Goal: Task Accomplishment & Management: Use online tool/utility

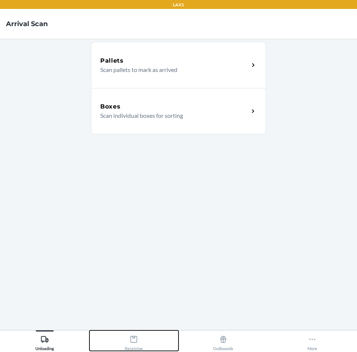
click at [146, 336] on button "Receiving" at bounding box center [133, 340] width 89 height 20
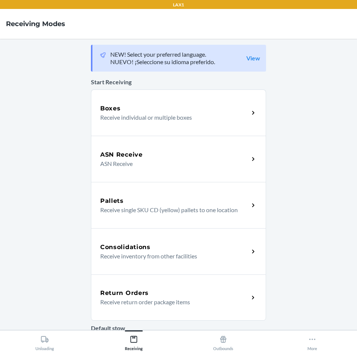
click at [170, 298] on p "Receive return order package items" at bounding box center [171, 301] width 143 height 9
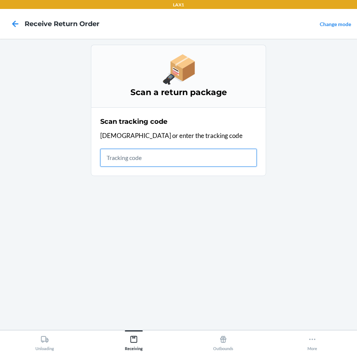
click at [190, 163] on input "text" at bounding box center [178, 158] width 156 height 18
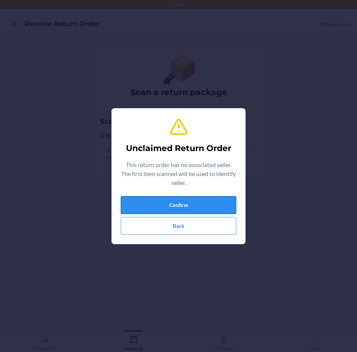
click at [188, 210] on button "Confirm" at bounding box center [178, 205] width 115 height 18
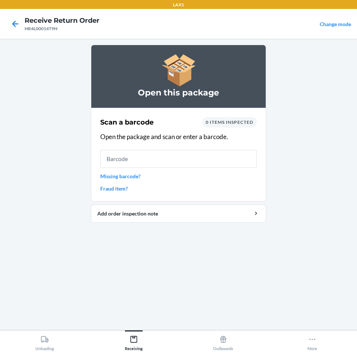
click at [240, 164] on input "text" at bounding box center [178, 159] width 156 height 18
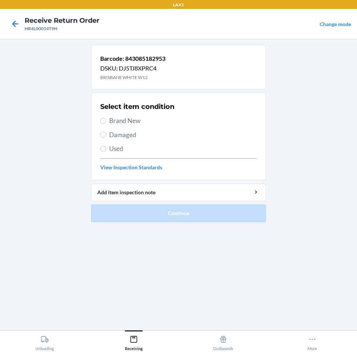
click at [126, 123] on span "Brand New" at bounding box center [183, 121] width 148 height 10
click at [106, 123] on input "Brand New" at bounding box center [103, 121] width 6 height 6
radio input "true"
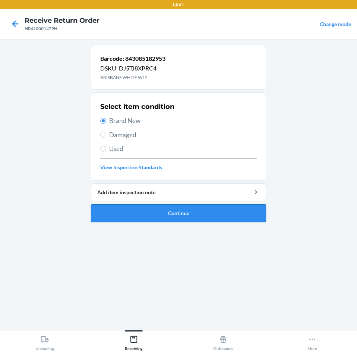
click at [163, 213] on button "Continue" at bounding box center [178, 213] width 175 height 18
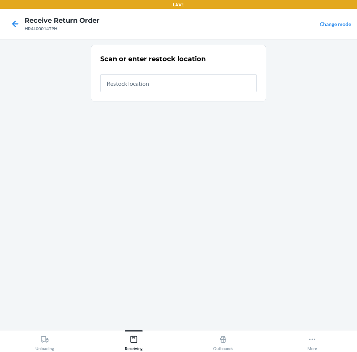
click at [208, 80] on input "text" at bounding box center [178, 83] width 156 height 18
type input "RTCART090"
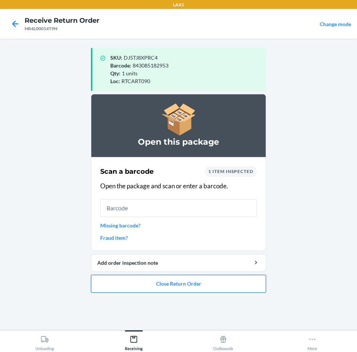
click at [199, 287] on button "Close Return Order" at bounding box center [178, 284] width 175 height 18
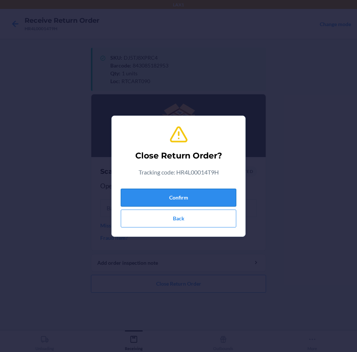
click at [218, 196] on button "Confirm" at bounding box center [178, 198] width 115 height 18
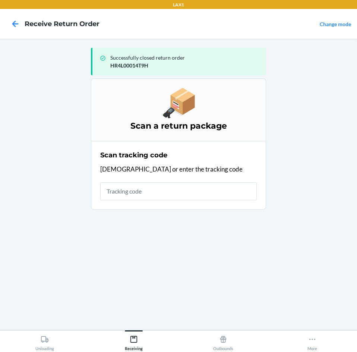
click at [218, 196] on input "text" at bounding box center [178, 191] width 156 height 18
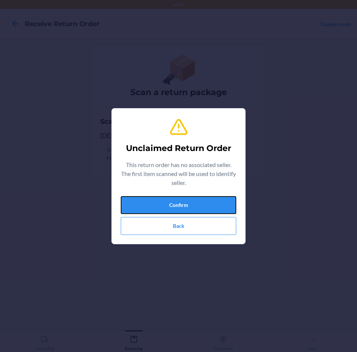
click at [218, 196] on button "Confirm" at bounding box center [178, 205] width 115 height 18
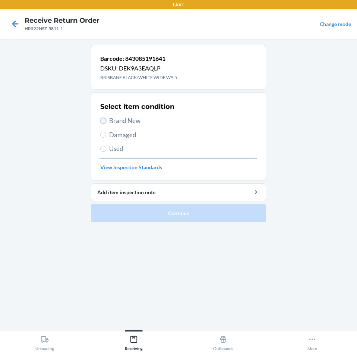
click at [104, 120] on input "Brand New" at bounding box center [103, 121] width 6 height 6
radio input "true"
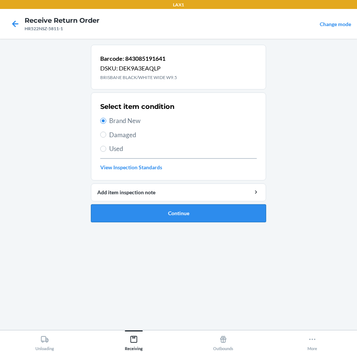
click at [161, 211] on button "Continue" at bounding box center [178, 213] width 175 height 18
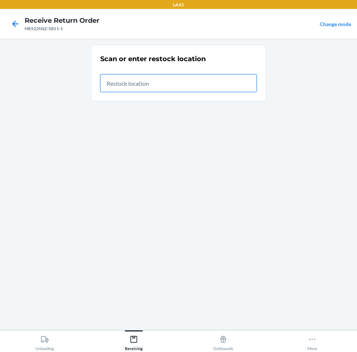
click at [191, 86] on input "text" at bounding box center [178, 83] width 156 height 18
type input "RTCART090"
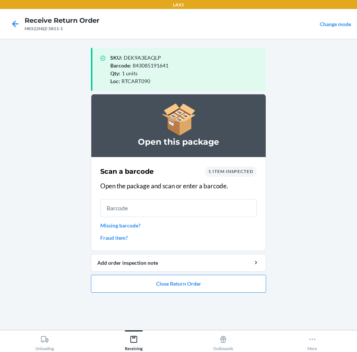
click at [175, 189] on p "Open the package and scan or enter a barcode." at bounding box center [178, 186] width 156 height 10
click at [177, 196] on div "Scan a barcode 1 item inspected Open the package and scan or enter a barcode. M…" at bounding box center [178, 204] width 156 height 80
click at [137, 209] on input "text" at bounding box center [178, 208] width 156 height 18
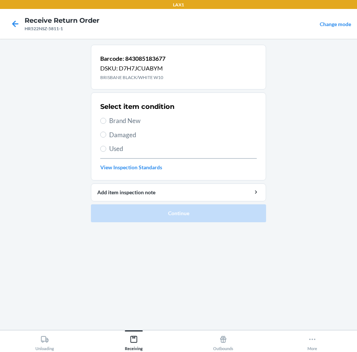
click at [181, 125] on span "Brand New" at bounding box center [183, 121] width 148 height 10
click at [106, 124] on input "Brand New" at bounding box center [103, 121] width 6 height 6
radio input "true"
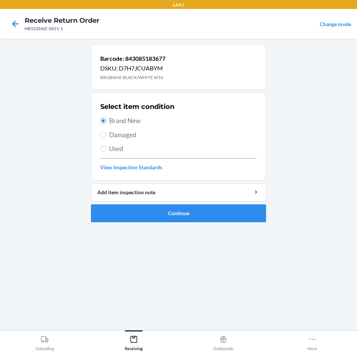
drag, startPoint x: 20, startPoint y: 186, endPoint x: 17, endPoint y: 184, distance: 3.8
click at [19, 185] on main "Barcode: 843085183677 DSKU: D7H7JCUABYM BRISBANE BLACK/WHITE W10 Select item co…" at bounding box center [178, 184] width 357 height 291
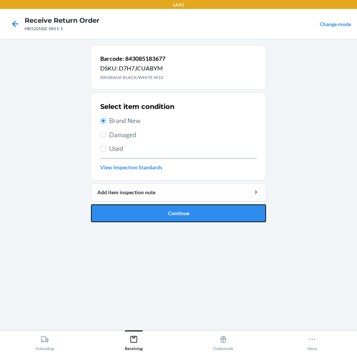
click at [242, 212] on button "Continue" at bounding box center [178, 213] width 175 height 18
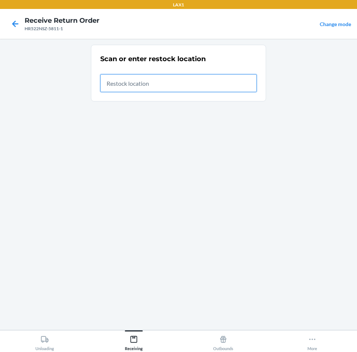
click at [154, 80] on input "text" at bounding box center [178, 83] width 156 height 18
click at [131, 85] on input "text" at bounding box center [178, 83] width 156 height 18
type input "RTCART090"
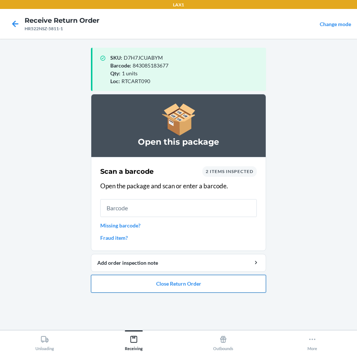
click at [183, 287] on button "Close Return Order" at bounding box center [178, 284] width 175 height 18
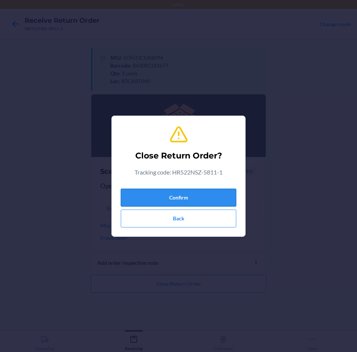
click at [197, 194] on button "Confirm" at bounding box center [178, 198] width 115 height 18
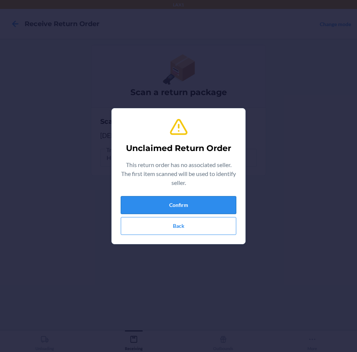
click at [225, 205] on button "Confirm" at bounding box center [178, 205] width 115 height 18
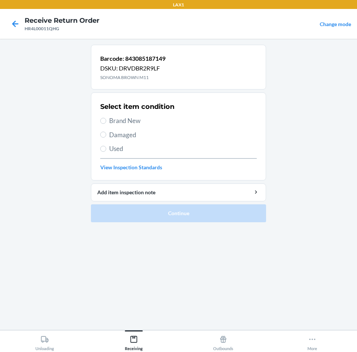
click at [134, 120] on span "Brand New" at bounding box center [183, 121] width 148 height 10
click at [106, 120] on input "Brand New" at bounding box center [103, 121] width 6 height 6
radio input "true"
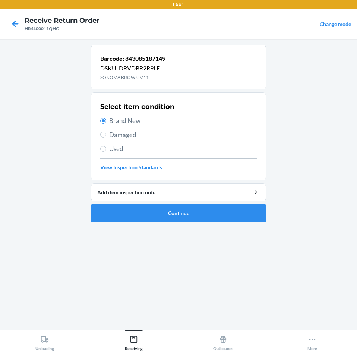
click at [109, 224] on ol "Barcode: 843085187149 DSKU: DRVDBR2R9LF SONOMA BROWN M11 Select item condition …" at bounding box center [178, 136] width 175 height 183
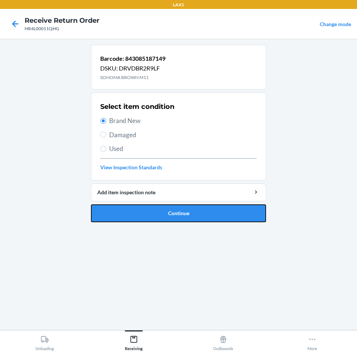
click at [131, 218] on button "Continue" at bounding box center [178, 213] width 175 height 18
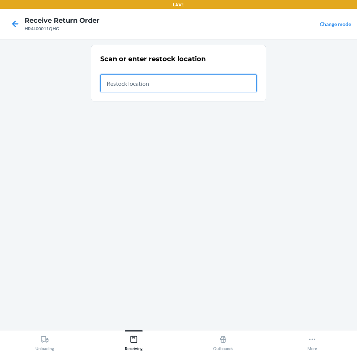
click at [134, 85] on input "text" at bounding box center [178, 83] width 156 height 18
type input "RTCART090"
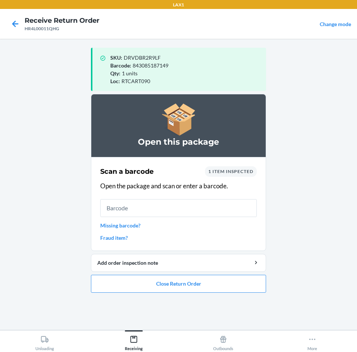
click at [197, 203] on input "text" at bounding box center [178, 208] width 156 height 18
click at [185, 293] on ol "Open this package Scan a barcode 1 item inspected Open the package and scan or …" at bounding box center [178, 196] width 175 height 205
click at [186, 290] on button "Close Return Order" at bounding box center [178, 284] width 175 height 18
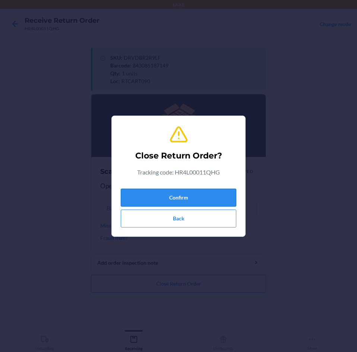
click at [183, 191] on button "Confirm" at bounding box center [178, 198] width 115 height 18
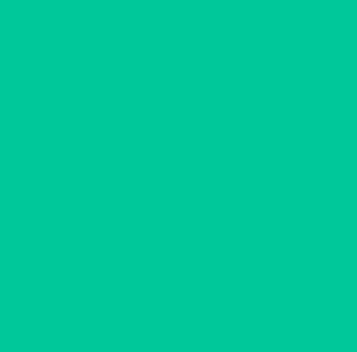
click at [183, 194] on input "text" at bounding box center [178, 191] width 156 height 18
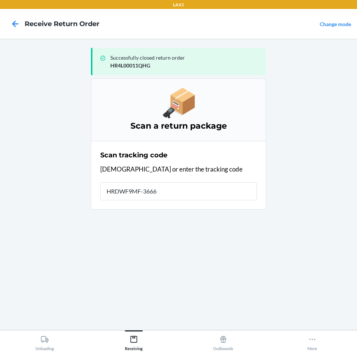
type input "HRDWF9MF-3666-"
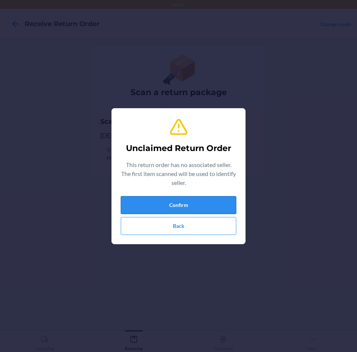
click at [132, 203] on button "Confirm" at bounding box center [178, 205] width 115 height 18
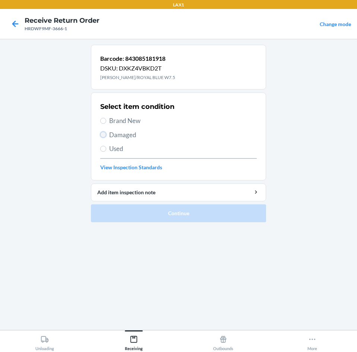
click at [104, 134] on input "Damaged" at bounding box center [103, 135] width 6 height 6
radio input "true"
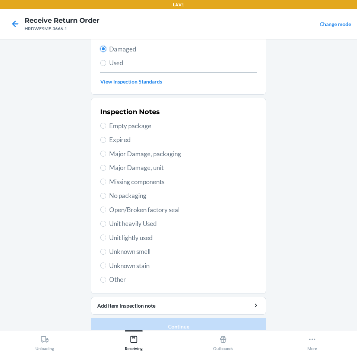
scroll to position [97, 0]
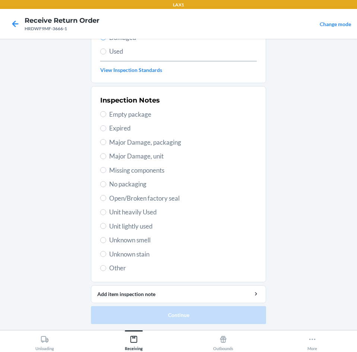
click at [141, 226] on span "Unit lightly used" at bounding box center [183, 226] width 148 height 10
click at [106, 226] on input "Unit lightly used" at bounding box center [103, 226] width 6 height 6
radio input "true"
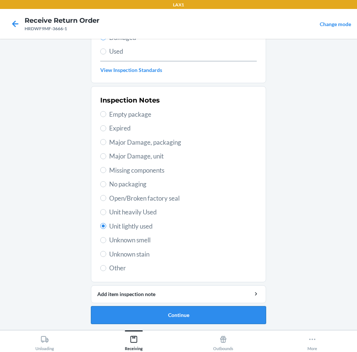
click at [164, 318] on button "Continue" at bounding box center [178, 315] width 175 height 18
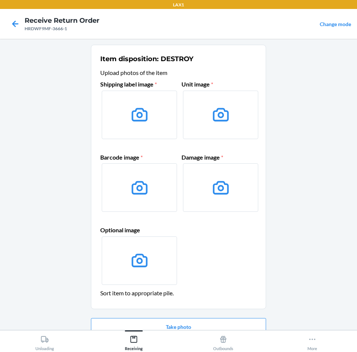
scroll to position [36, 0]
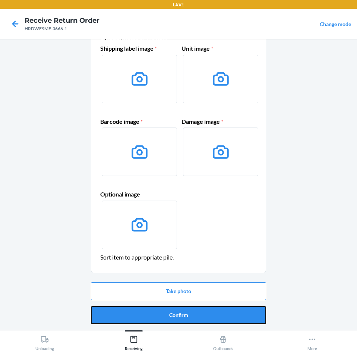
click at [164, 318] on button "Confirm" at bounding box center [178, 315] width 175 height 18
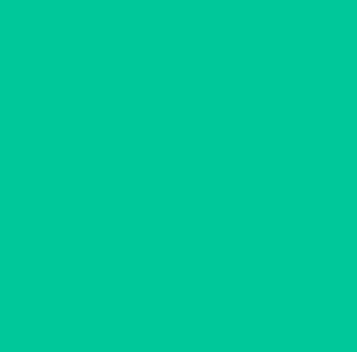
scroll to position [0, 0]
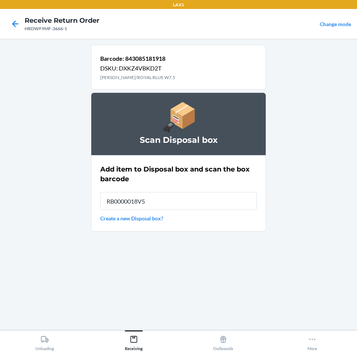
type input "RB0000018V5"
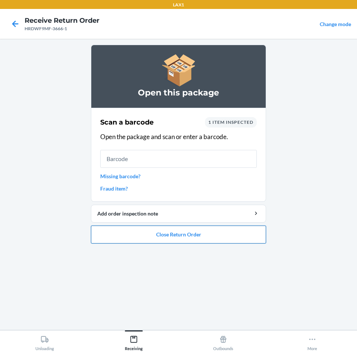
click at [160, 234] on button "Close Return Order" at bounding box center [178, 234] width 175 height 18
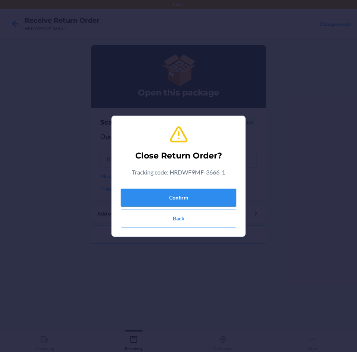
click at [165, 202] on button "Confirm" at bounding box center [178, 198] width 115 height 18
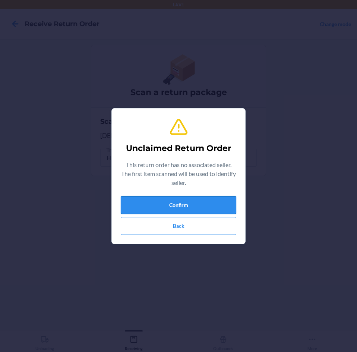
click at [161, 199] on button "Confirm" at bounding box center [178, 205] width 115 height 18
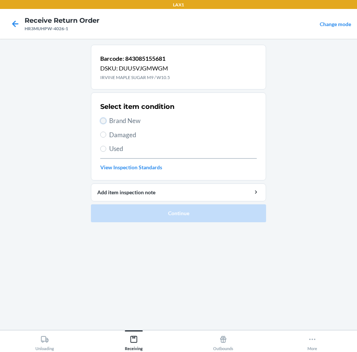
click at [101, 120] on input "Brand New" at bounding box center [103, 121] width 6 height 6
radio input "true"
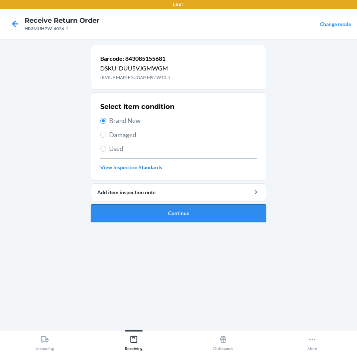
click at [177, 220] on button "Continue" at bounding box center [178, 213] width 175 height 18
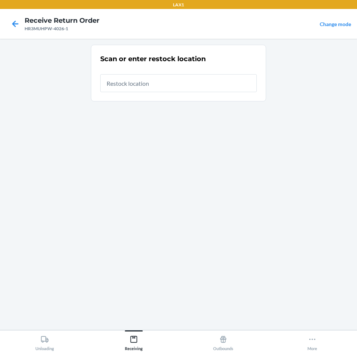
click at [177, 120] on div "Scan or enter restock location" at bounding box center [178, 184] width 175 height 279
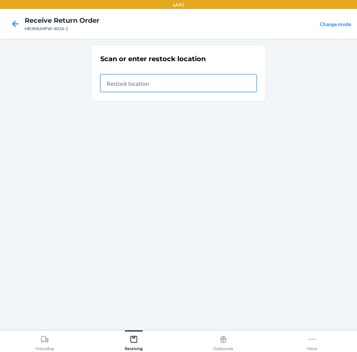
click at [168, 78] on input "text" at bounding box center [178, 83] width 156 height 18
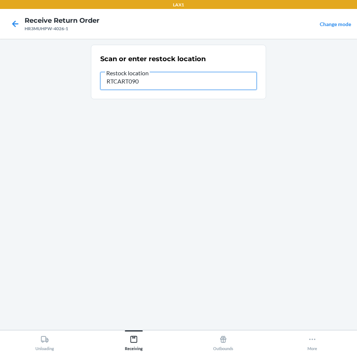
type input "RTCART090"
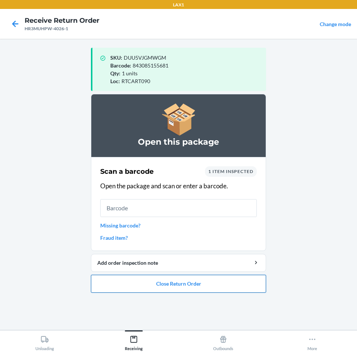
click at [152, 287] on button "Close Return Order" at bounding box center [178, 284] width 175 height 18
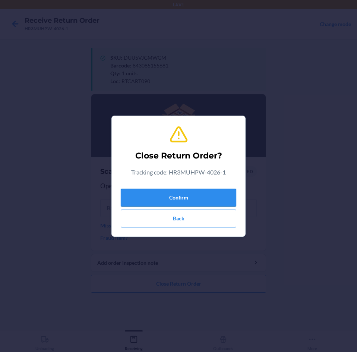
click at [189, 199] on button "Confirm" at bounding box center [178, 198] width 115 height 18
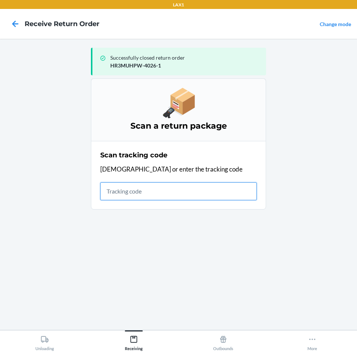
click at [189, 187] on input "text" at bounding box center [178, 191] width 156 height 18
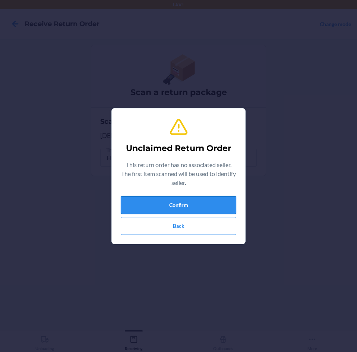
click at [190, 204] on button "Confirm" at bounding box center [178, 205] width 115 height 18
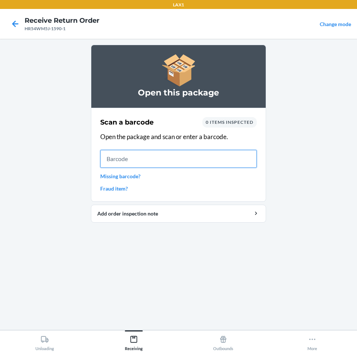
click at [164, 159] on input "text" at bounding box center [178, 159] width 156 height 18
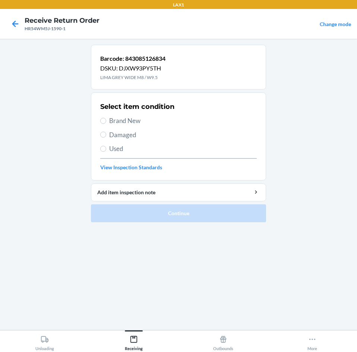
click at [97, 120] on section "Select item condition Brand New Damaged Used View Inspection Standards" at bounding box center [178, 136] width 175 height 88
click at [102, 124] on label "Brand New" at bounding box center [178, 121] width 156 height 10
click at [102, 124] on input "Brand New" at bounding box center [103, 121] width 6 height 6
radio input "true"
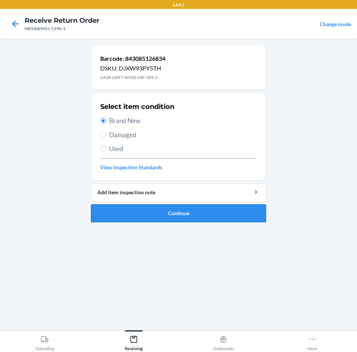
click at [118, 215] on button "Continue" at bounding box center [178, 213] width 175 height 18
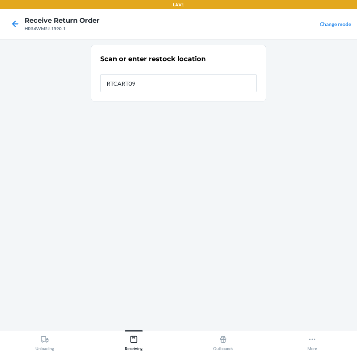
type input "RTCART090"
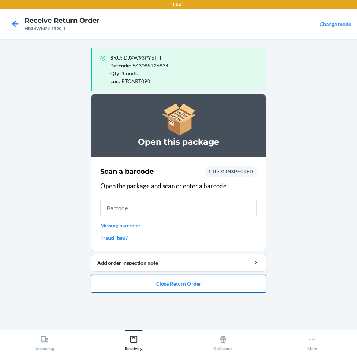
click at [159, 281] on button "Close Return Order" at bounding box center [178, 284] width 175 height 18
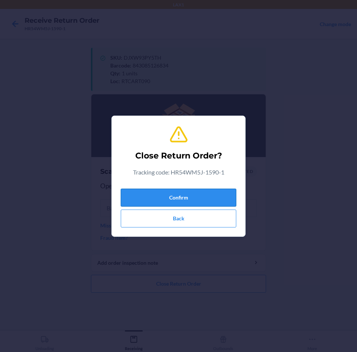
click at [193, 199] on button "Confirm" at bounding box center [178, 198] width 115 height 18
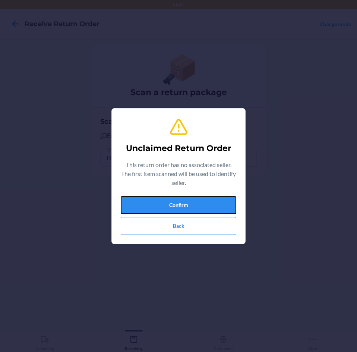
click at [197, 197] on button "Confirm" at bounding box center [178, 205] width 115 height 18
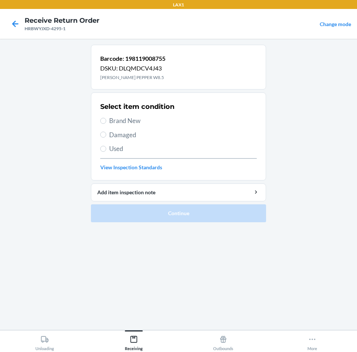
click at [167, 133] on span "Damaged" at bounding box center [183, 135] width 148 height 10
click at [106, 133] on input "Damaged" at bounding box center [103, 135] width 6 height 6
radio input "true"
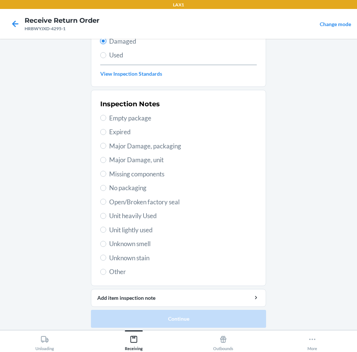
scroll to position [97, 0]
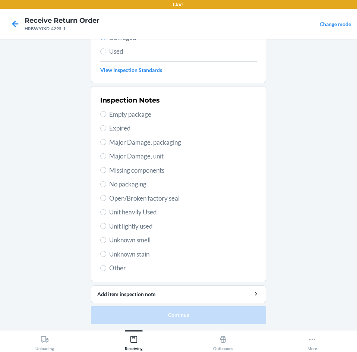
click at [133, 225] on span "Unit lightly used" at bounding box center [183, 226] width 148 height 10
click at [106, 225] on input "Unit lightly used" at bounding box center [103, 226] width 6 height 6
radio input "true"
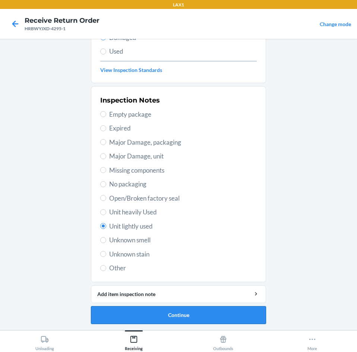
click at [152, 320] on button "Continue" at bounding box center [178, 315] width 175 height 18
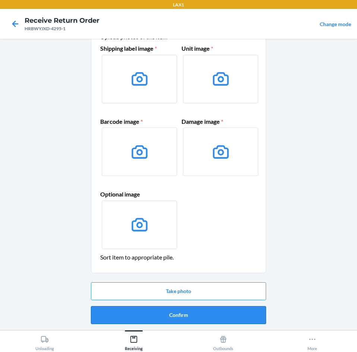
click at [182, 317] on button "Confirm" at bounding box center [178, 315] width 175 height 18
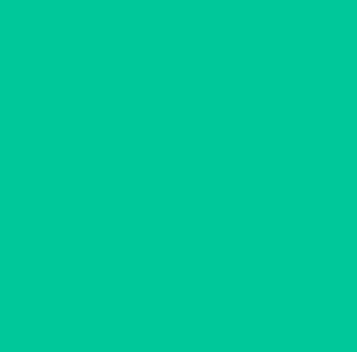
scroll to position [0, 0]
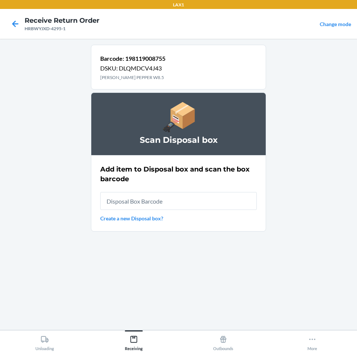
click at [173, 204] on input "text" at bounding box center [178, 201] width 156 height 18
type input "RB0000018V5"
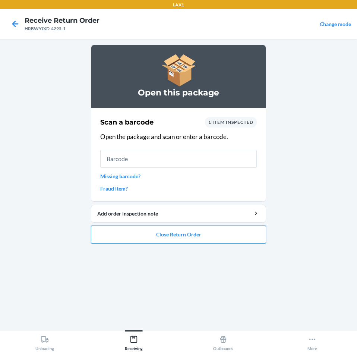
click at [149, 239] on button "Close Return Order" at bounding box center [178, 234] width 175 height 18
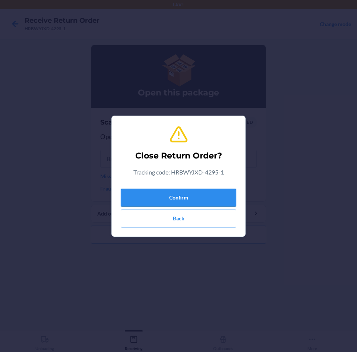
click at [176, 203] on button "Confirm" at bounding box center [178, 198] width 115 height 18
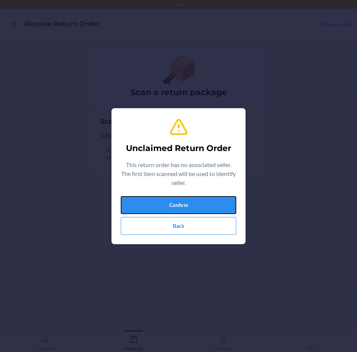
click at [176, 203] on button "Confirm" at bounding box center [178, 205] width 115 height 18
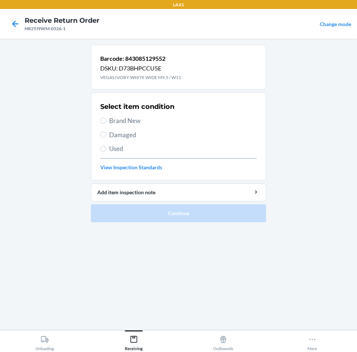
click at [141, 133] on span "Damaged" at bounding box center [183, 135] width 148 height 10
click at [106, 133] on input "Damaged" at bounding box center [103, 135] width 6 height 6
radio input "true"
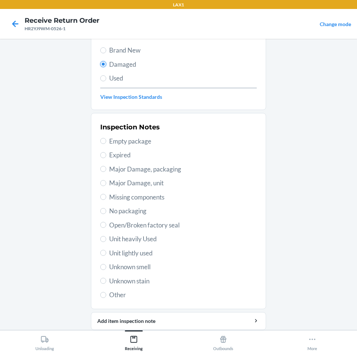
scroll to position [75, 0]
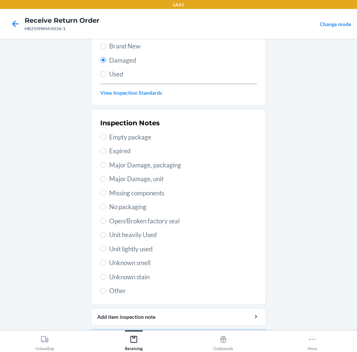
click at [133, 250] on span "Unit lightly used" at bounding box center [183, 249] width 148 height 10
click at [106, 250] on input "Unit lightly used" at bounding box center [103, 248] width 6 height 6
radio input "true"
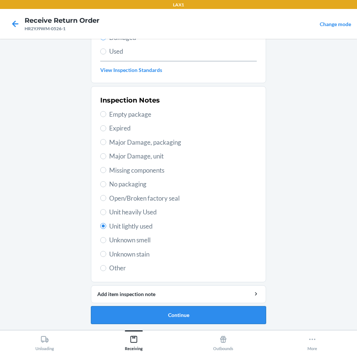
click at [170, 316] on button "Continue" at bounding box center [178, 315] width 175 height 18
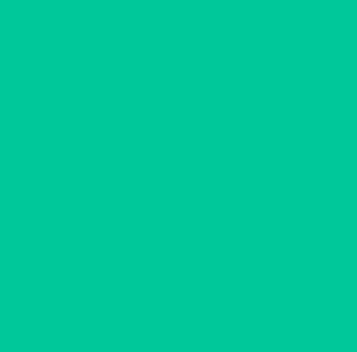
scroll to position [36, 0]
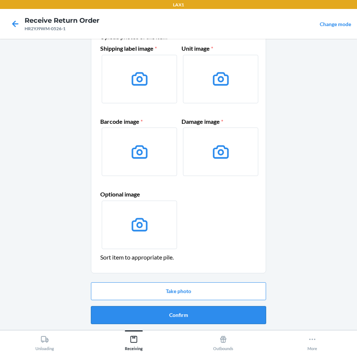
click at [169, 311] on button "Confirm" at bounding box center [178, 315] width 175 height 18
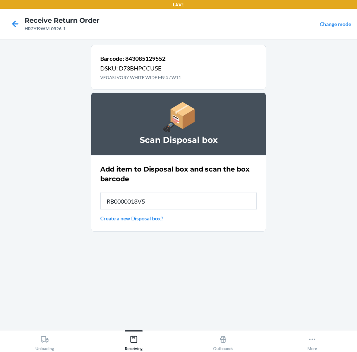
type input "RB0000018V5"
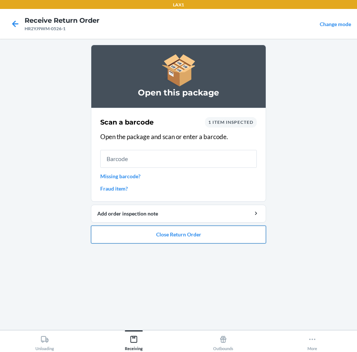
click at [202, 238] on button "Close Return Order" at bounding box center [178, 234] width 175 height 18
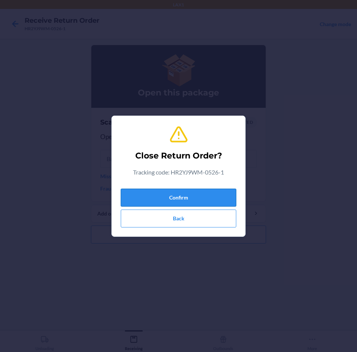
click at [212, 193] on button "Confirm" at bounding box center [178, 198] width 115 height 18
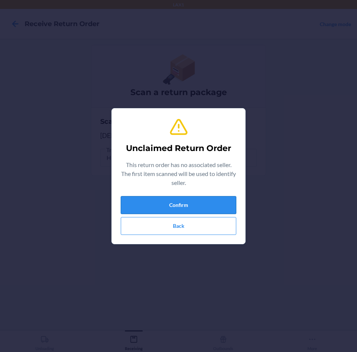
click at [214, 204] on button "Confirm" at bounding box center [178, 205] width 115 height 18
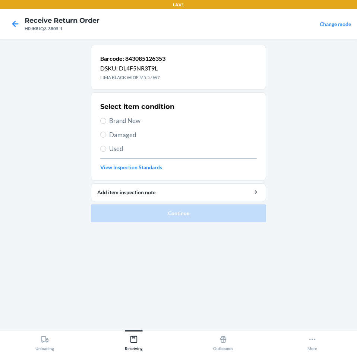
click at [178, 126] on div "Select item condition Brand New Damaged Used View Inspection Standards" at bounding box center [178, 136] width 156 height 74
click at [146, 121] on span "Brand New" at bounding box center [183, 121] width 148 height 10
click at [106, 121] on input "Brand New" at bounding box center [103, 121] width 6 height 6
radio input "true"
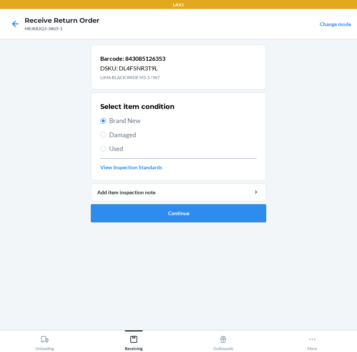
click at [163, 216] on button "Continue" at bounding box center [178, 213] width 175 height 18
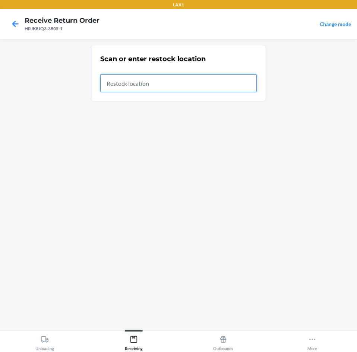
click at [207, 81] on input "text" at bounding box center [178, 83] width 156 height 18
type input "RTCART090"
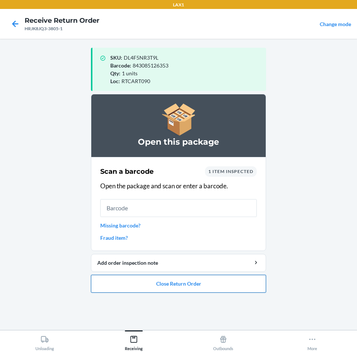
click at [132, 289] on button "Close Return Order" at bounding box center [178, 284] width 175 height 18
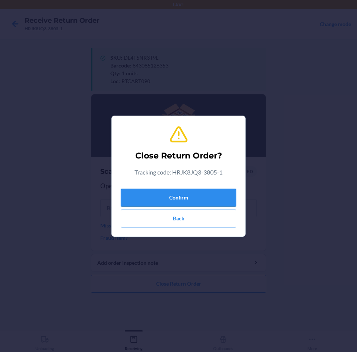
click at [166, 199] on button "Confirm" at bounding box center [178, 198] width 115 height 18
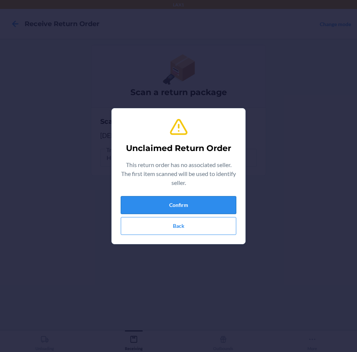
click at [162, 207] on button "Confirm" at bounding box center [178, 205] width 115 height 18
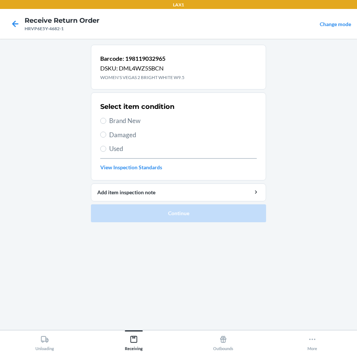
click at [124, 123] on span "Brand New" at bounding box center [183, 121] width 148 height 10
click at [106, 123] on input "Brand New" at bounding box center [103, 121] width 6 height 6
radio input "true"
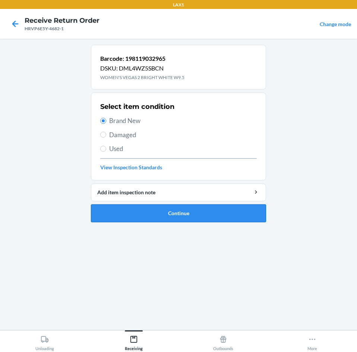
click at [159, 215] on button "Continue" at bounding box center [178, 213] width 175 height 18
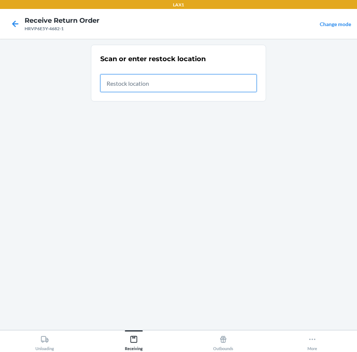
click at [126, 80] on input "text" at bounding box center [178, 83] width 156 height 18
type input "RTCART090"
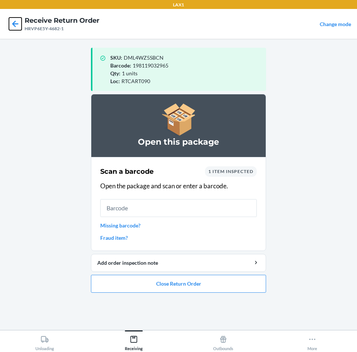
drag, startPoint x: 12, startPoint y: 20, endPoint x: 51, endPoint y: 269, distance: 251.2
click at [43, 257] on div "LAX1 Receive Return Order HRVP6E5Y-4682-1 Change mode SKU : DML4WZ5SBCN Barcode…" at bounding box center [178, 176] width 357 height 352
click at [139, 282] on button "Close Return Order" at bounding box center [178, 284] width 175 height 18
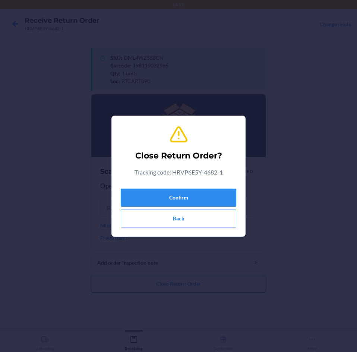
click at [178, 199] on button "Confirm" at bounding box center [178, 198] width 115 height 18
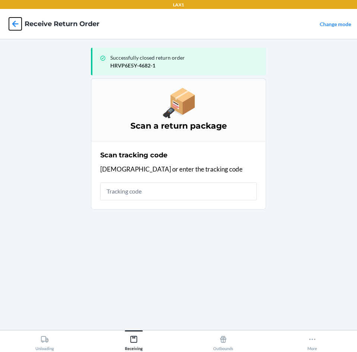
click at [10, 26] on icon at bounding box center [15, 24] width 13 height 13
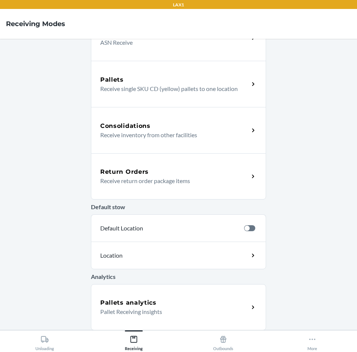
scroll to position [121, 0]
click at [308, 342] on div "More" at bounding box center [312, 341] width 10 height 19
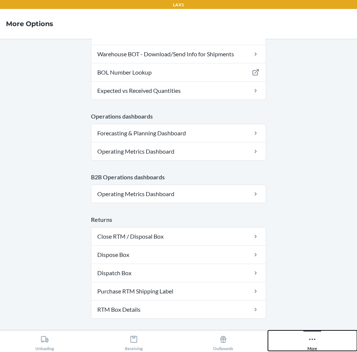
scroll to position [346, 0]
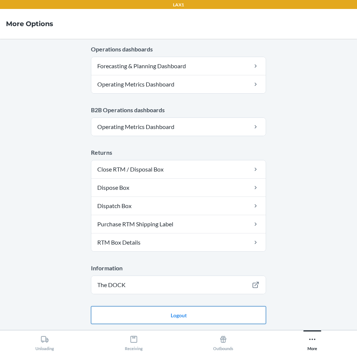
click at [158, 315] on button "Logout" at bounding box center [178, 315] width 175 height 18
